Goal: Navigation & Orientation: Understand site structure

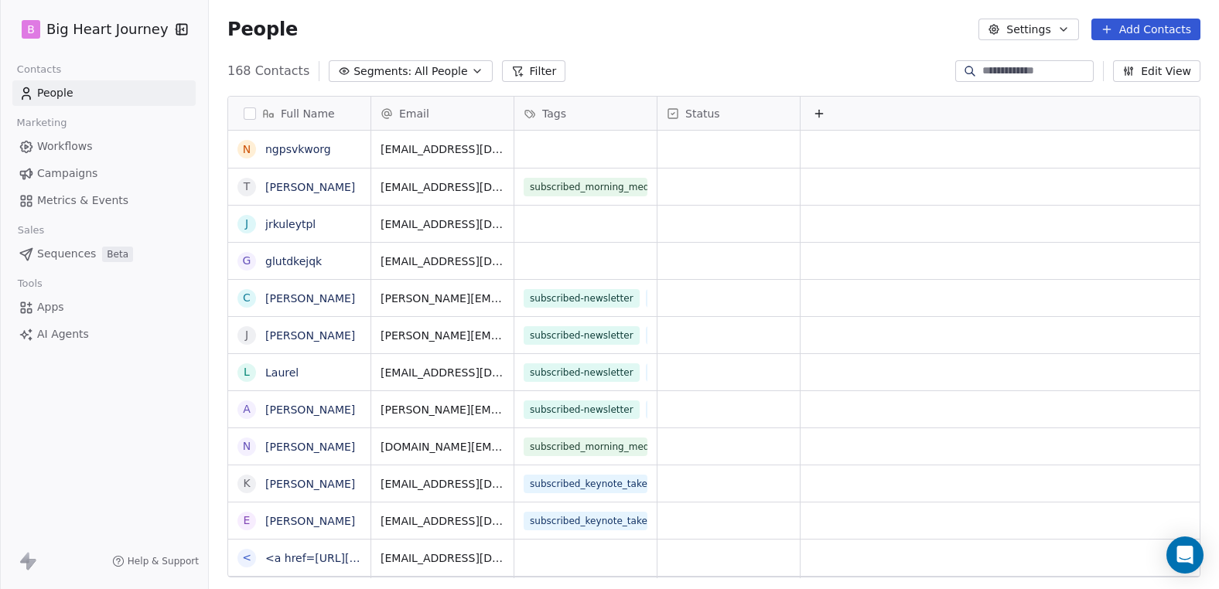
scroll to position [518, 1010]
click at [78, 171] on span "Campaigns" at bounding box center [67, 173] width 60 height 16
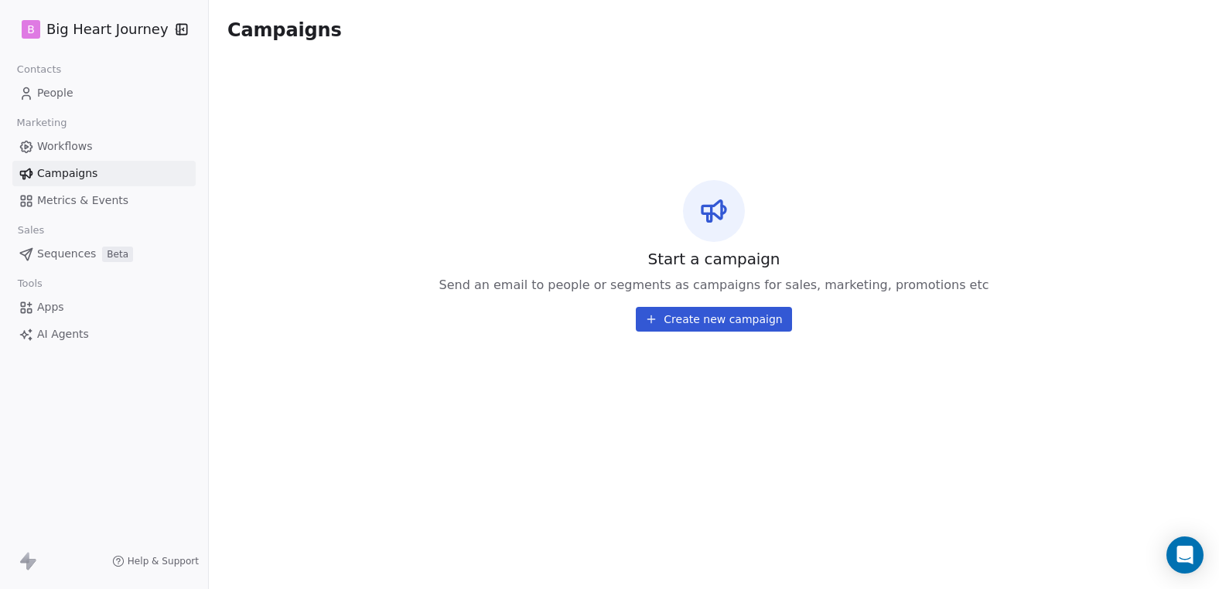
click at [70, 195] on span "Metrics & Events" at bounding box center [82, 201] width 91 height 16
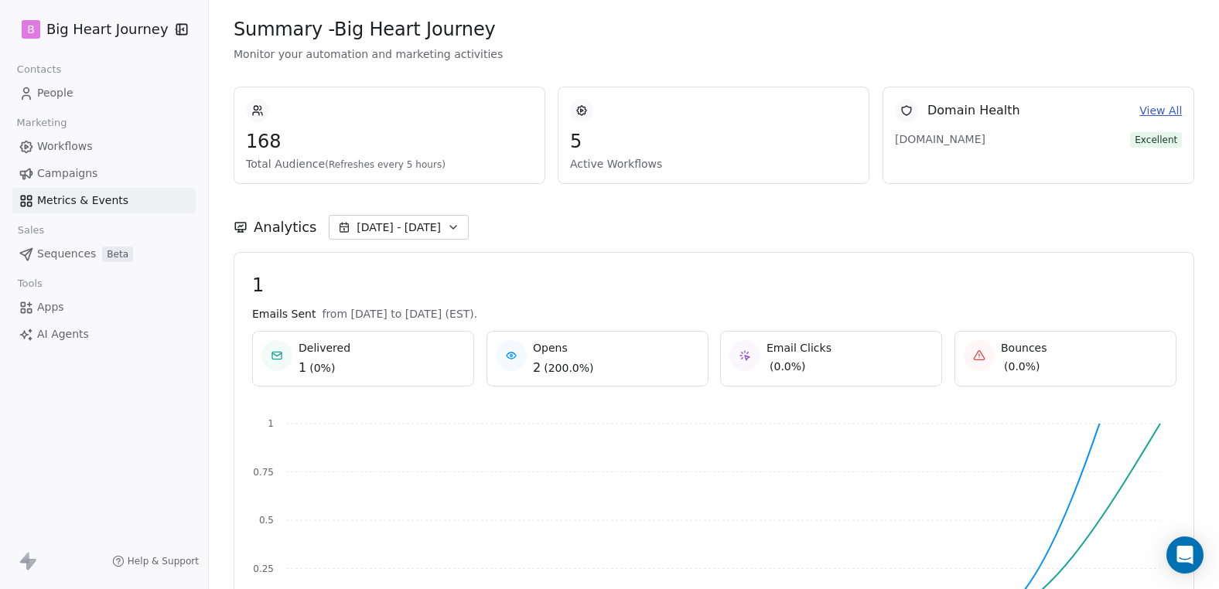
click at [60, 249] on span "Sequences" at bounding box center [66, 254] width 59 height 16
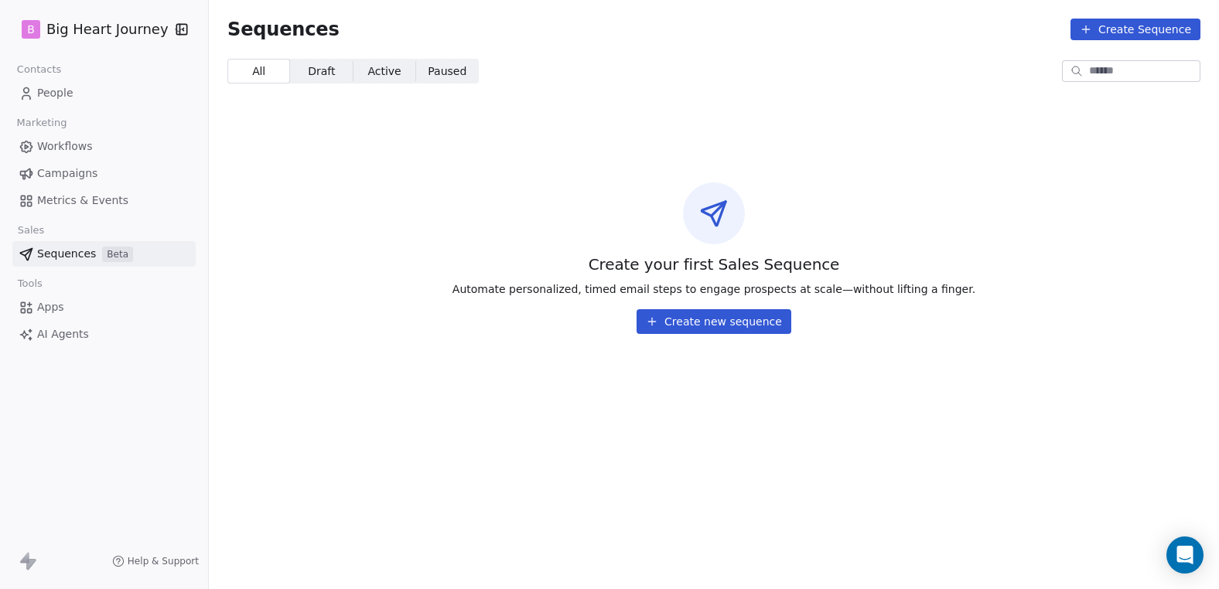
click at [325, 74] on span "Draft" at bounding box center [321, 71] width 27 height 16
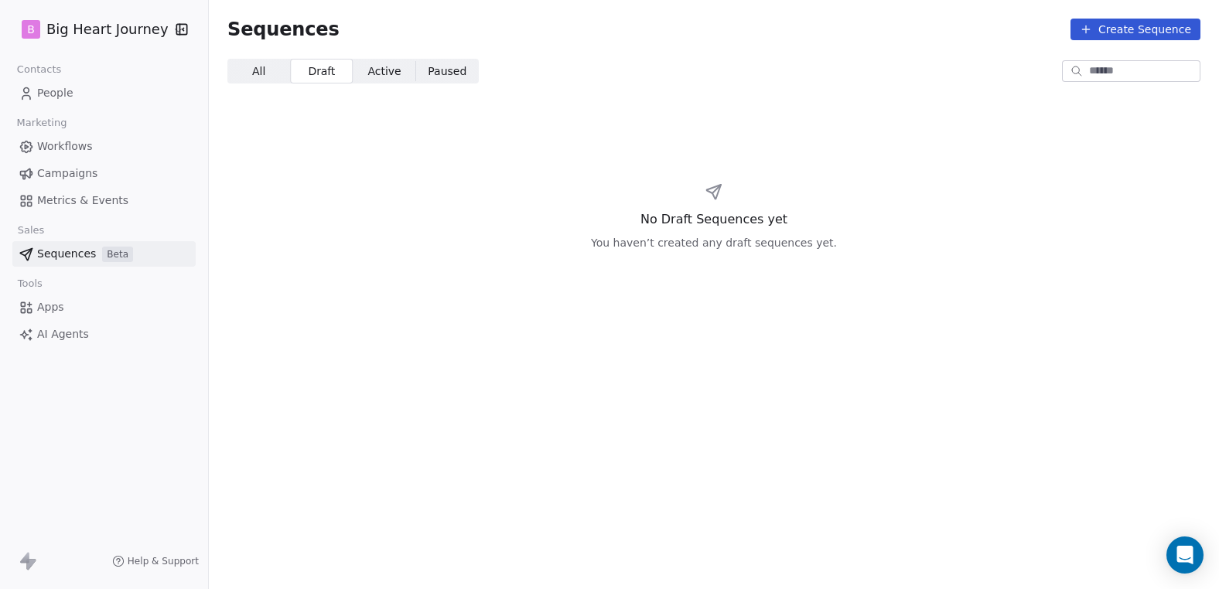
click at [375, 72] on span "Active" at bounding box center [383, 71] width 33 height 16
click at [445, 61] on span "Paused Paused" at bounding box center [447, 71] width 63 height 25
click at [253, 67] on span "All" at bounding box center [258, 71] width 13 height 16
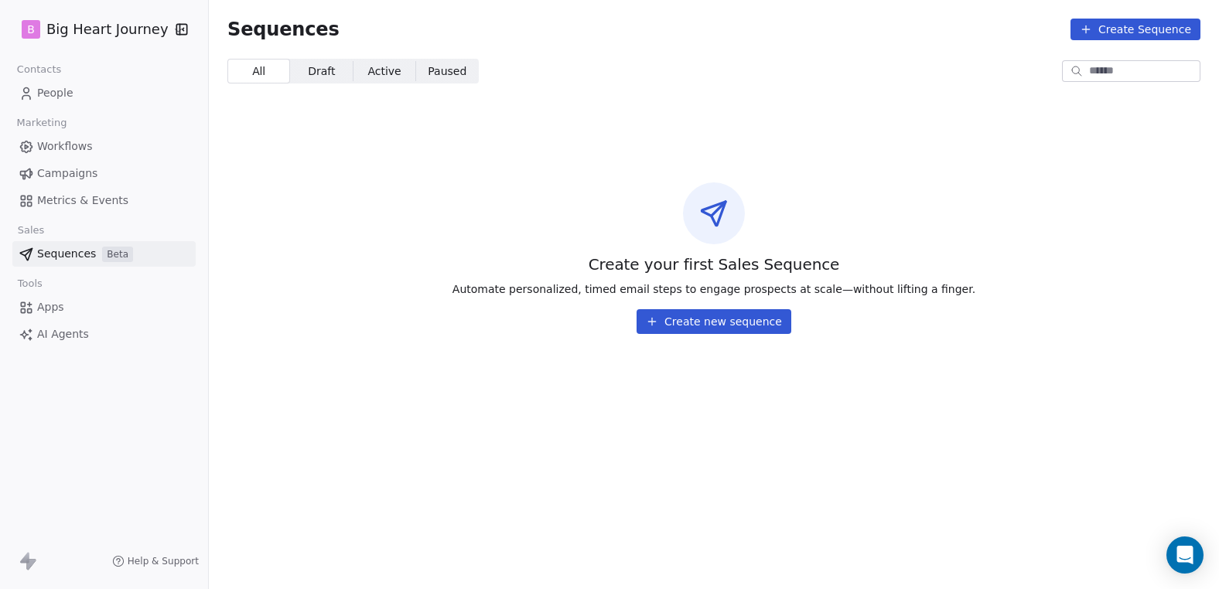
click at [50, 91] on span "People" at bounding box center [55, 93] width 36 height 16
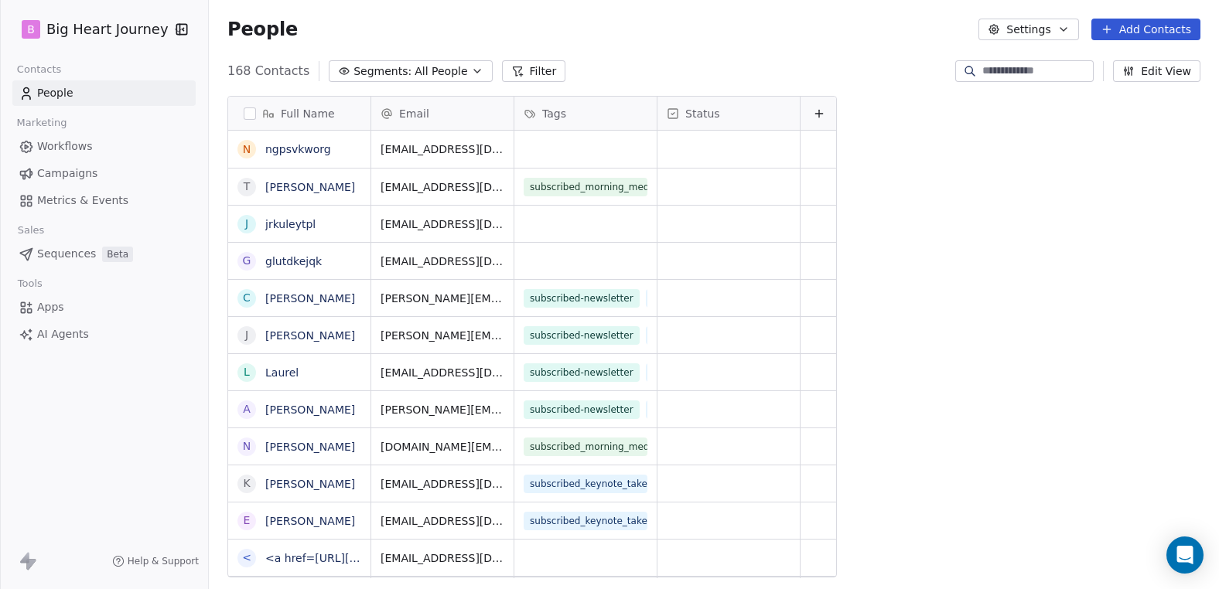
scroll to position [518, 1010]
